Goal: Task Accomplishment & Management: Use online tool/utility

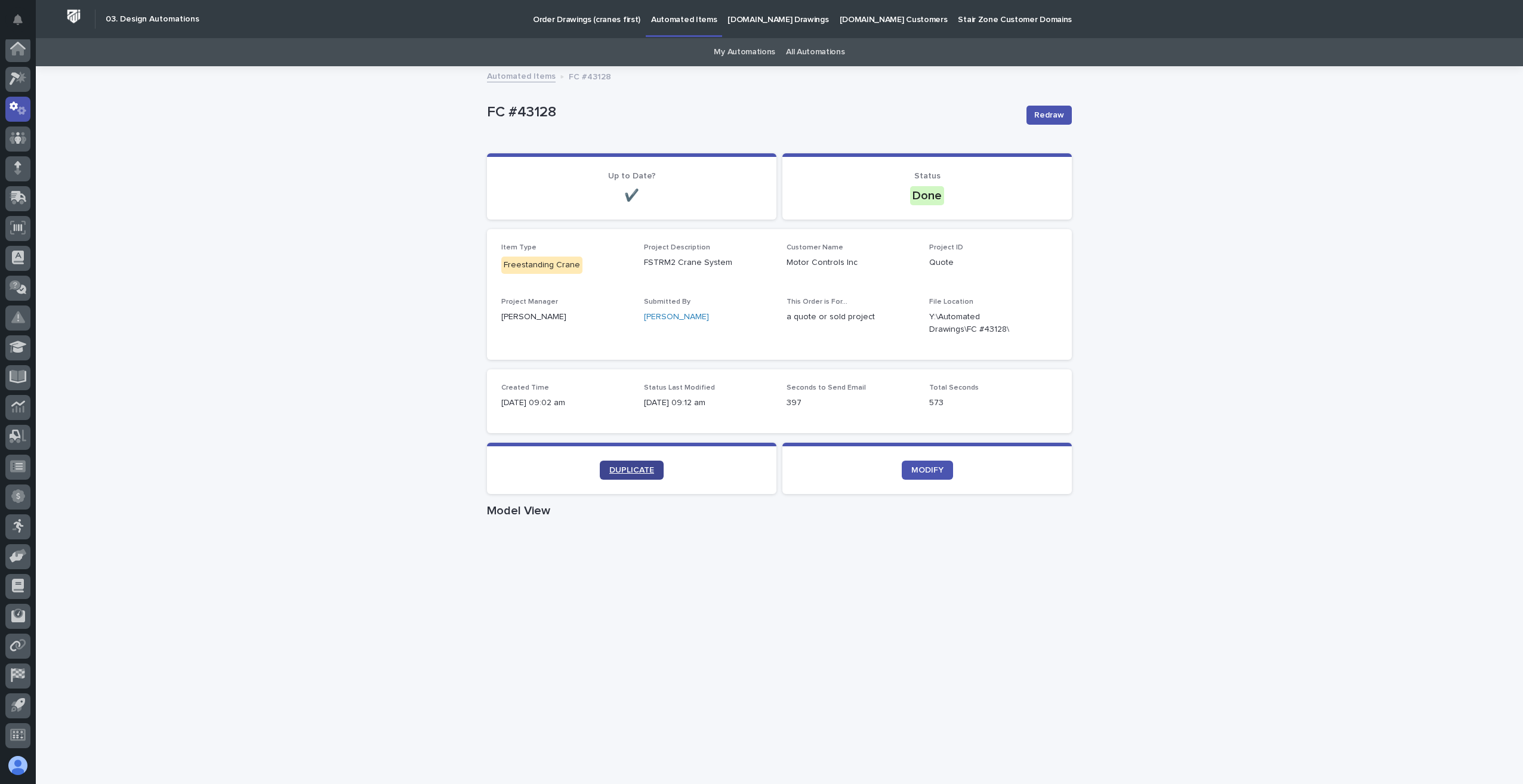
click at [634, 470] on span "DUPLICATE" at bounding box center [632, 470] width 45 height 8
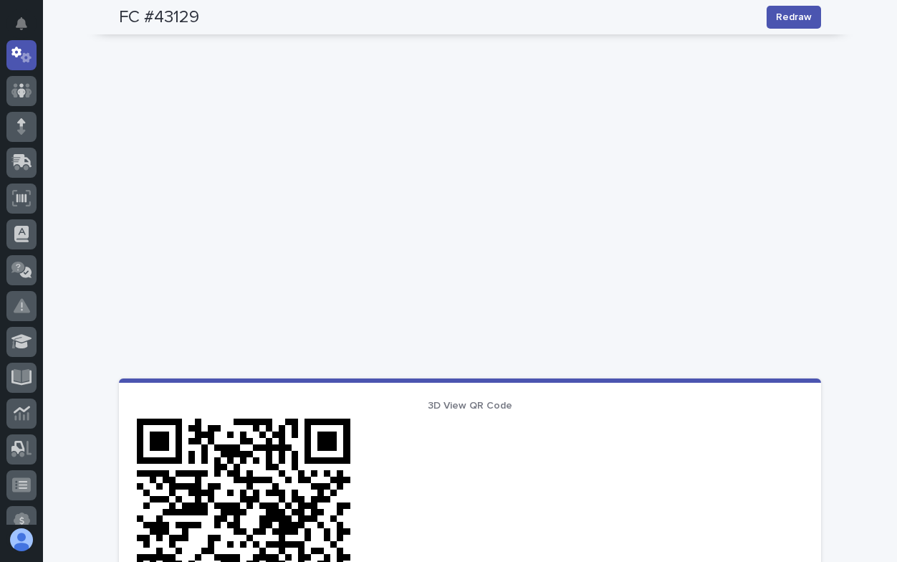
scroll to position [573, 0]
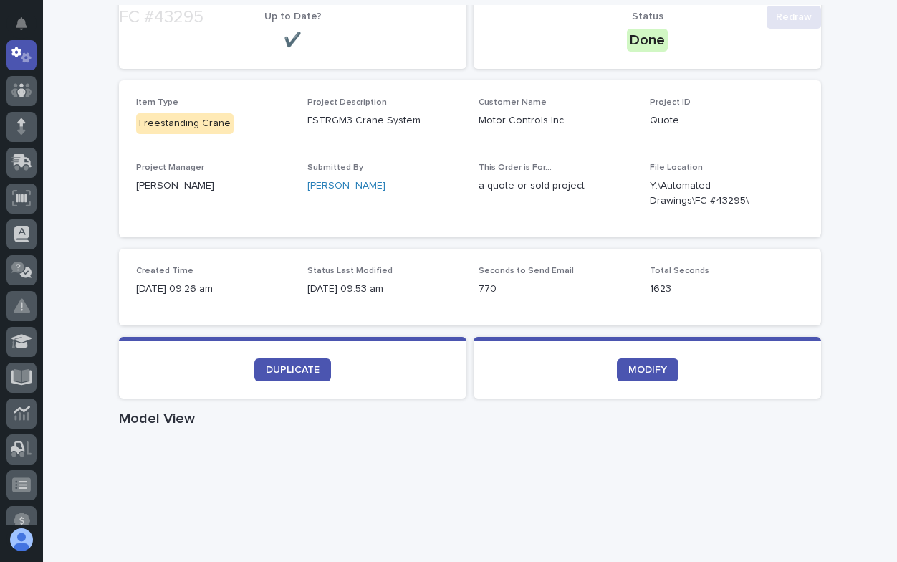
scroll to position [287, 0]
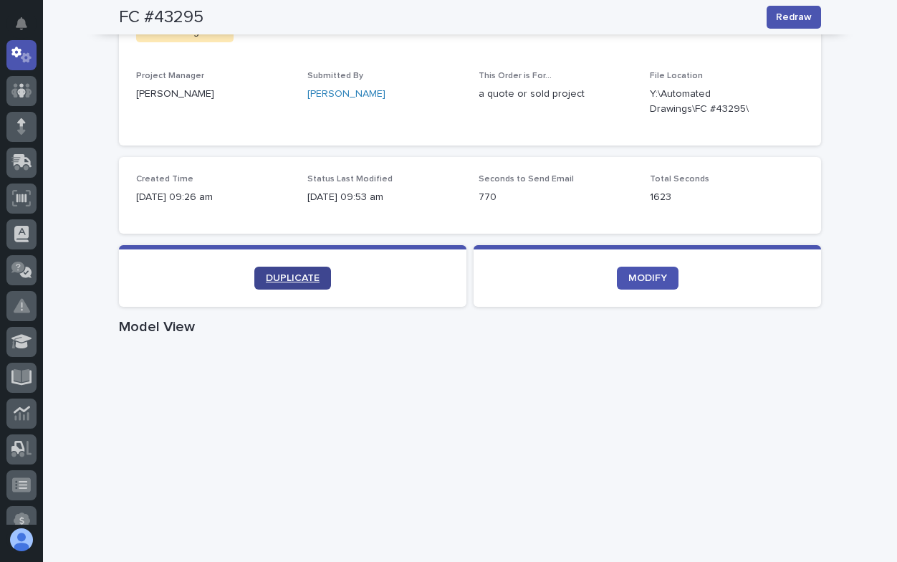
click at [297, 284] on link "DUPLICATE" at bounding box center [292, 277] width 77 height 23
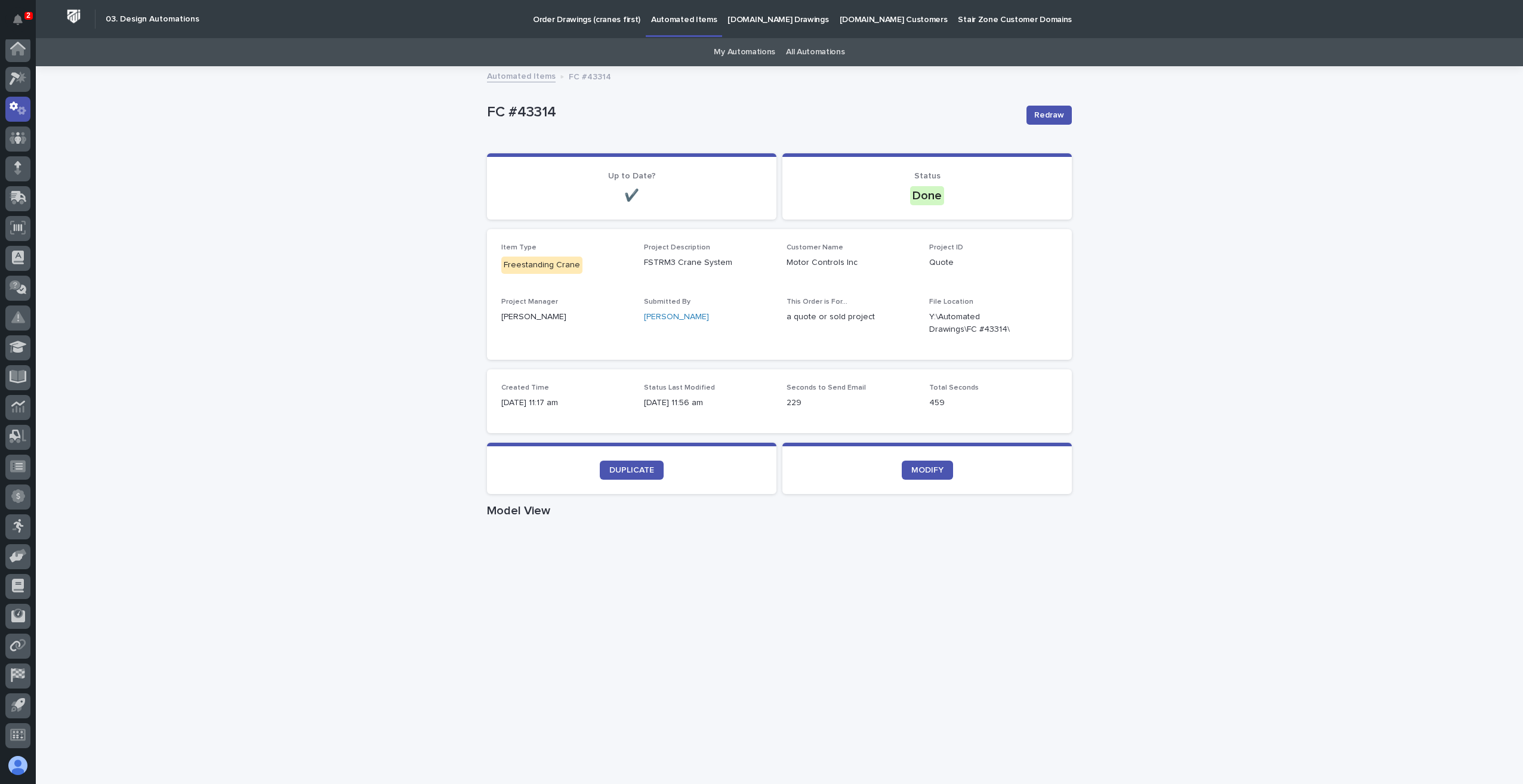
scroll to position [2, 0]
